Goal: Task Accomplishment & Management: Use online tool/utility

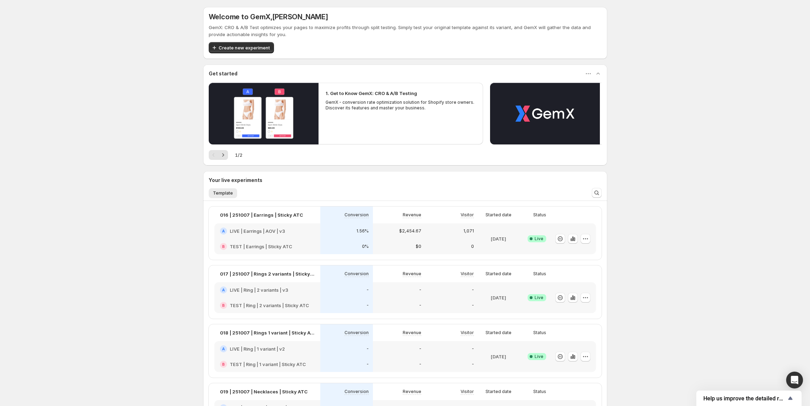
scroll to position [105, 0]
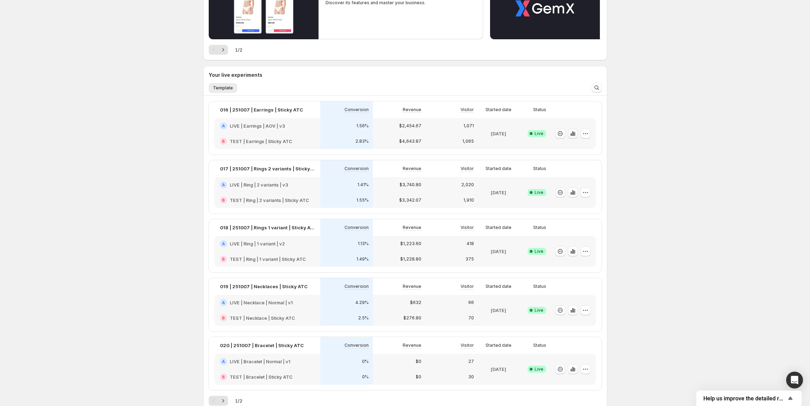
click at [572, 134] on icon "button" at bounding box center [571, 134] width 1 height 3
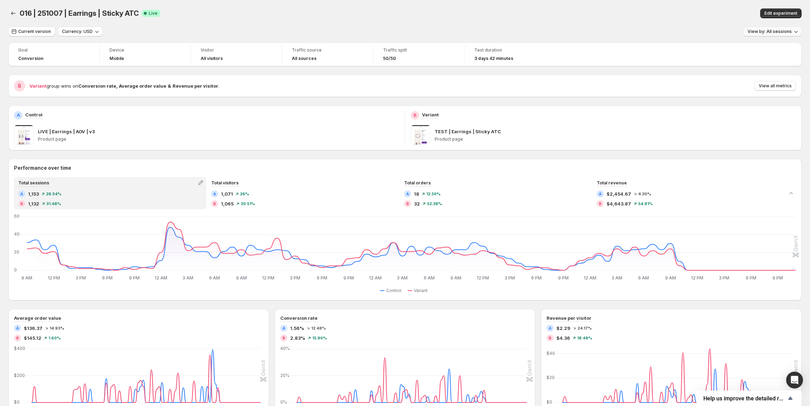
click at [761, 31] on span "View by: All sessions" at bounding box center [770, 32] width 44 height 6
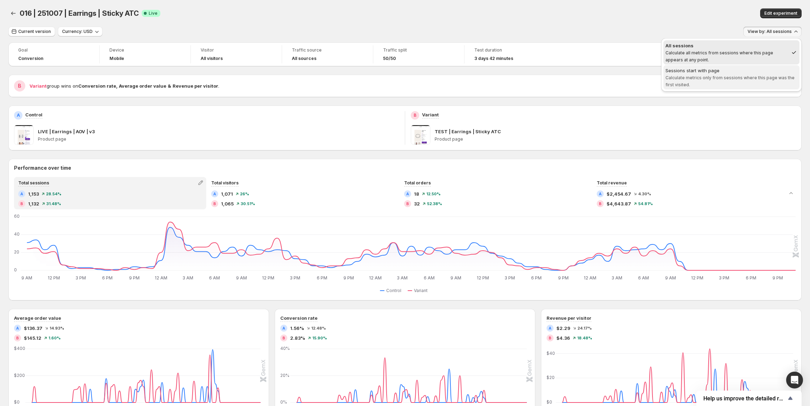
click at [721, 69] on div "Sessions start with page" at bounding box center [732, 70] width 132 height 7
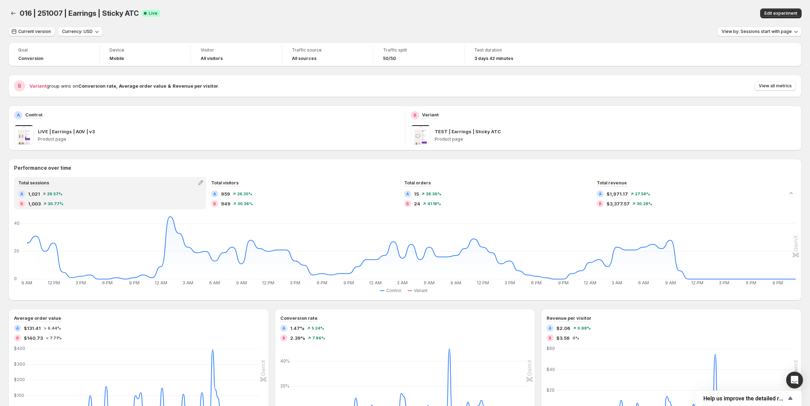
click at [28, 31] on span "Current version" at bounding box center [34, 32] width 33 height 6
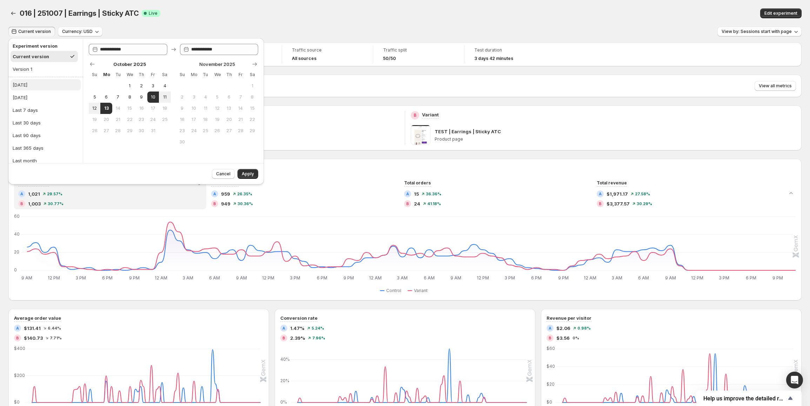
click at [23, 84] on div "[DATE]" at bounding box center [20, 84] width 15 height 7
type input "**********"
click at [250, 176] on span "Apply" at bounding box center [248, 174] width 12 height 6
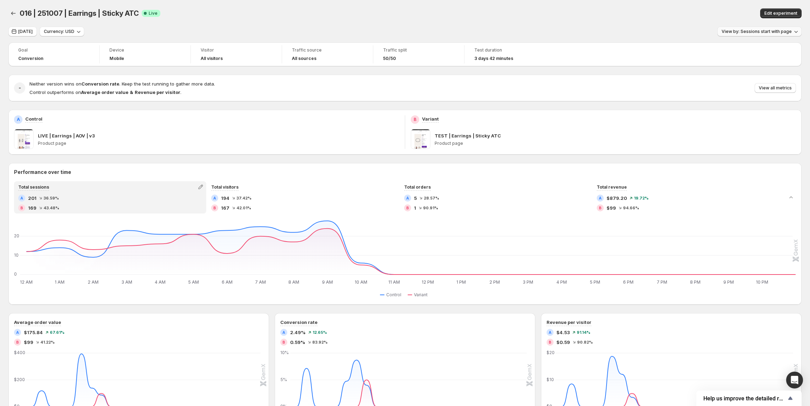
click at [749, 35] on button "View by: Sessions start with page" at bounding box center [760, 32] width 84 height 10
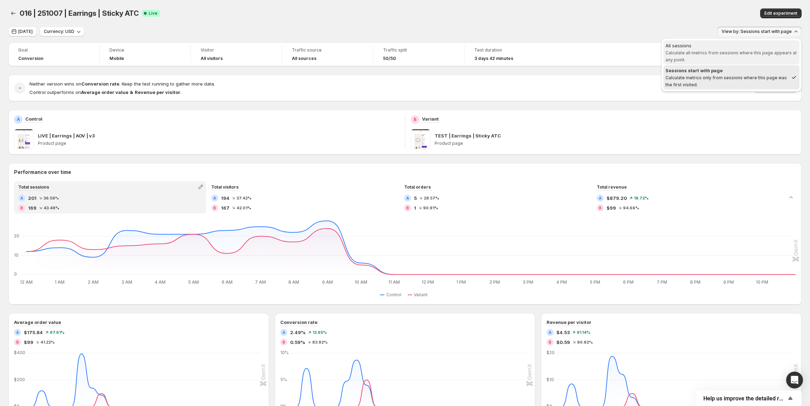
click at [721, 51] on span "Calculate all metrics from sessions where this page appears at any point." at bounding box center [731, 56] width 131 height 12
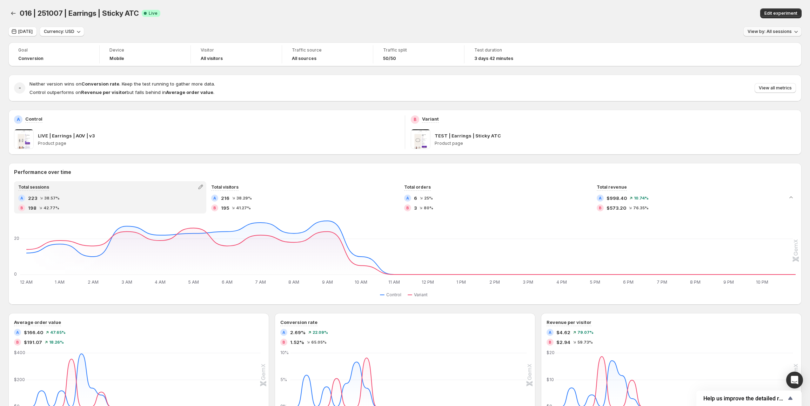
click at [760, 35] on button "View by: All sessions" at bounding box center [773, 32] width 58 height 10
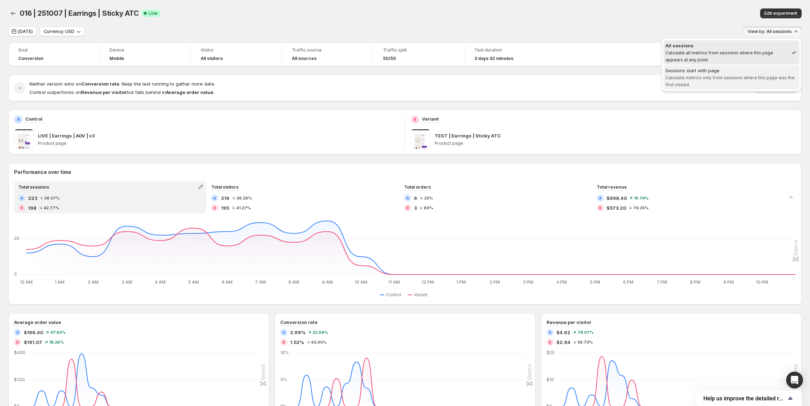
click at [691, 78] on span "Calculate metrics only from sessions where this page was the first visited." at bounding box center [730, 81] width 129 height 12
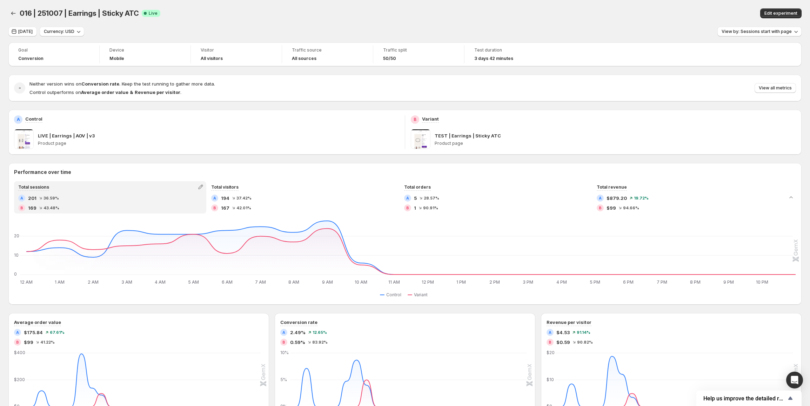
click at [478, 18] on div "Edit experiment" at bounding box center [632, 13] width 340 height 10
click at [759, 34] on span "View by: Sessions start with page" at bounding box center [757, 32] width 70 height 6
click at [599, 12] on div "Edit experiment" at bounding box center [632, 13] width 340 height 10
click at [21, 34] on span "[DATE]" at bounding box center [25, 32] width 14 height 6
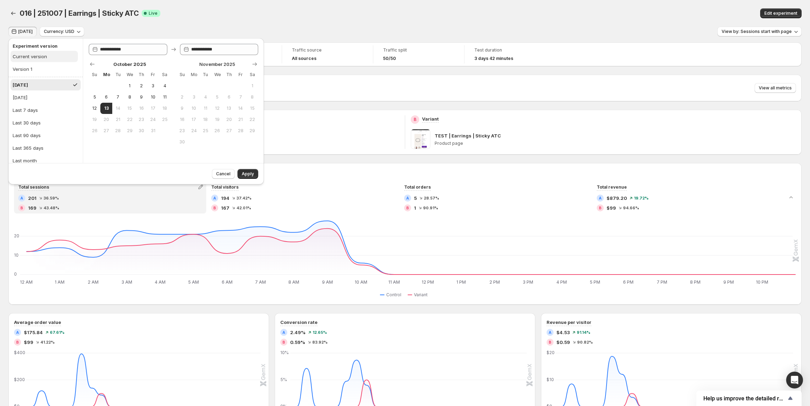
click at [41, 60] on div "Current version" at bounding box center [30, 56] width 34 height 7
type input "**********"
click at [252, 178] on button "Apply" at bounding box center [248, 174] width 21 height 10
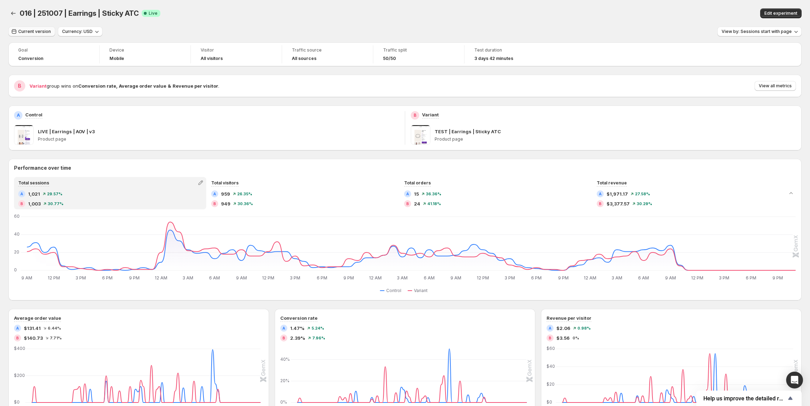
click at [52, 31] on button "Current version" at bounding box center [31, 32] width 47 height 10
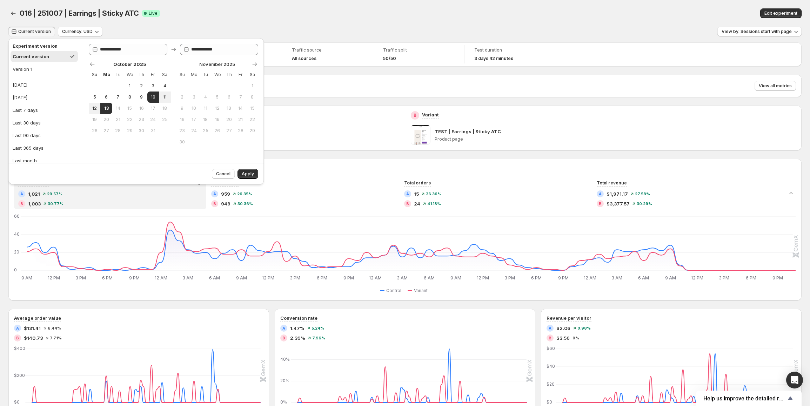
click at [31, 91] on ul "[DATE] [DATE] Last 7 days Last 30 days Last 90 days Last 365 days Last month La…" at bounding box center [46, 135] width 70 height 112
click at [32, 91] on ul "[DATE] [DATE] Last 7 days Last 30 days Last 90 days Last 365 days Last month La…" at bounding box center [46, 135] width 70 height 112
click at [32, 88] on button "[DATE]" at bounding box center [46, 84] width 70 height 11
type input "**********"
click at [248, 178] on button "Apply" at bounding box center [248, 174] width 21 height 10
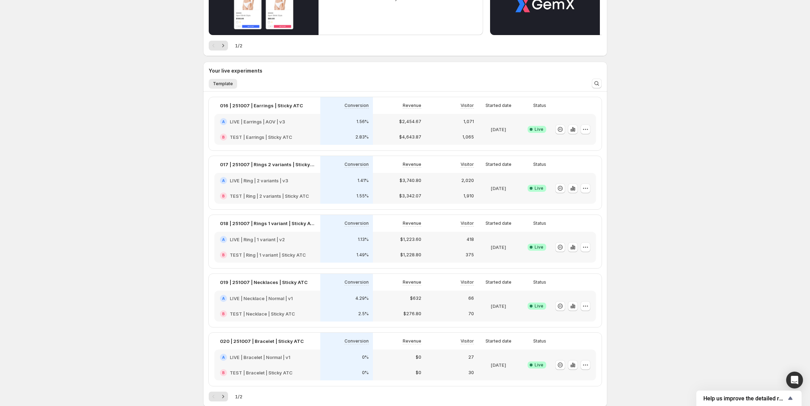
scroll to position [140, 0]
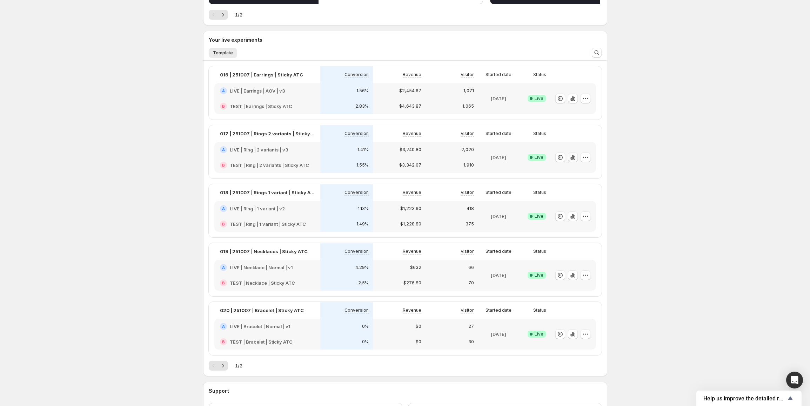
click at [577, 158] on icon "button" at bounding box center [573, 157] width 7 height 7
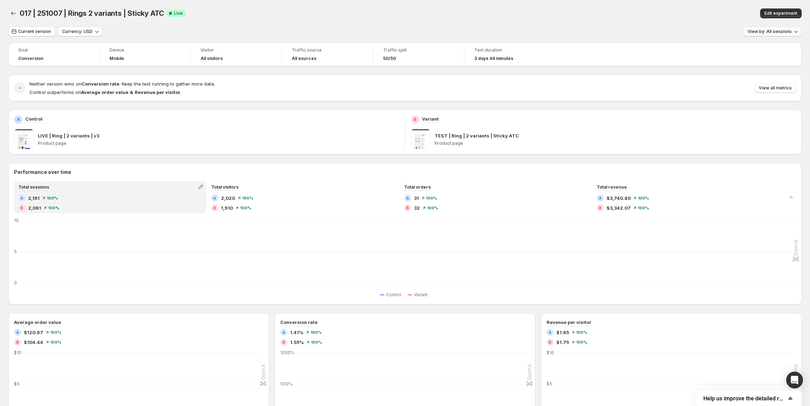
click at [780, 35] on button "View by: All sessions" at bounding box center [773, 32] width 58 height 10
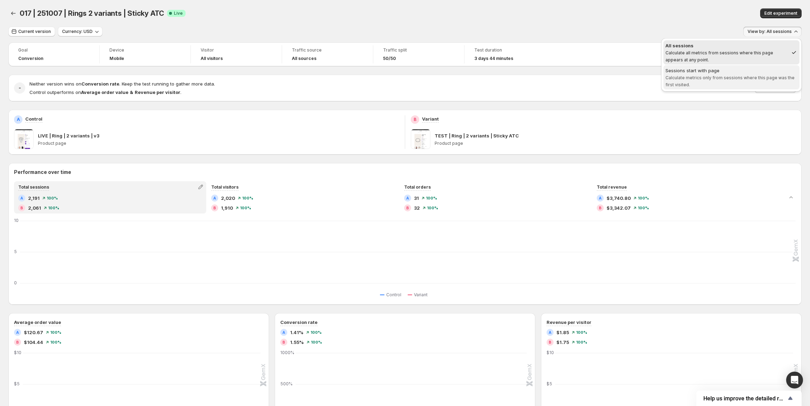
click at [708, 77] on span "Calculate metrics only from sessions where this page was the first visited." at bounding box center [730, 81] width 129 height 12
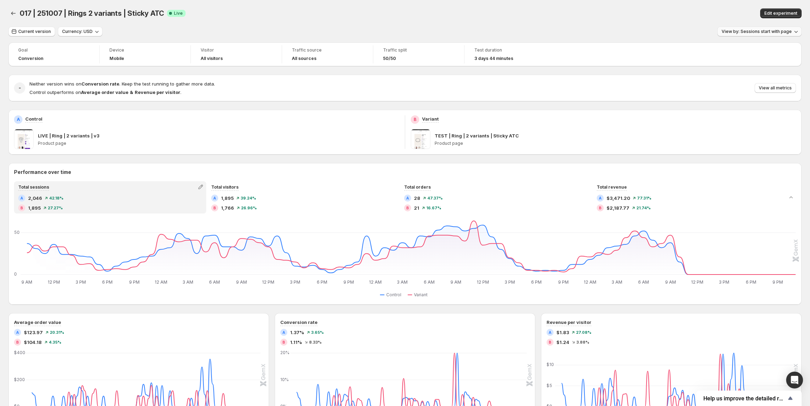
click at [773, 33] on span "View by: Sessions start with page" at bounding box center [757, 32] width 70 height 6
click at [744, 48] on div "All sessions" at bounding box center [732, 45] width 132 height 7
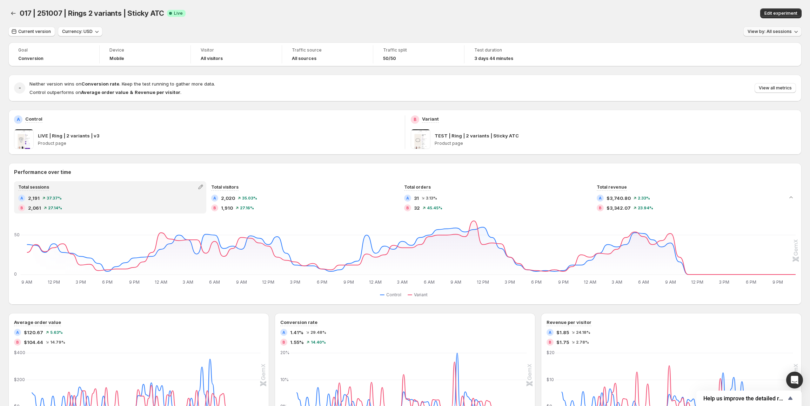
click at [764, 33] on span "View by: All sessions" at bounding box center [770, 32] width 44 height 6
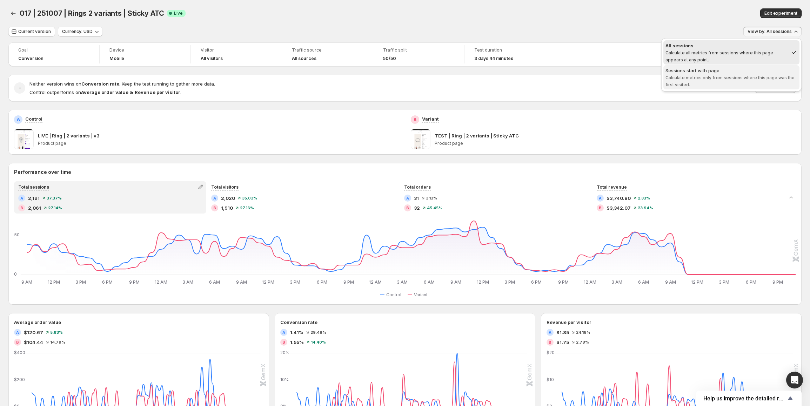
click at [712, 76] on span "Calculate metrics only from sessions where this page was the first visited." at bounding box center [730, 81] width 129 height 12
